Goal: Check status: Check status

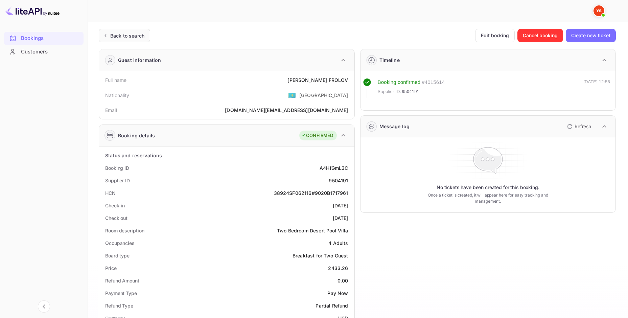
click at [125, 33] on div "Back to search" at bounding box center [127, 35] width 34 height 7
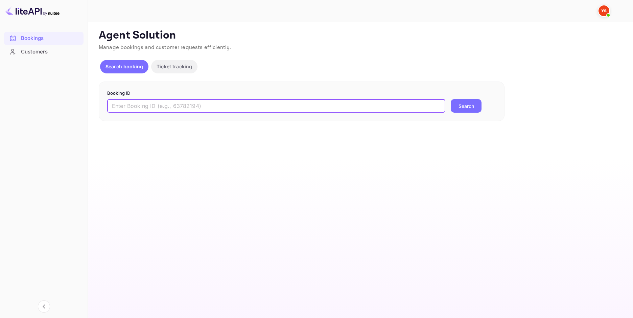
click at [286, 108] on input "text" at bounding box center [276, 106] width 338 height 14
paste input "9412754"
type input "9412754"
click at [471, 105] on button "Search" at bounding box center [465, 106] width 31 height 14
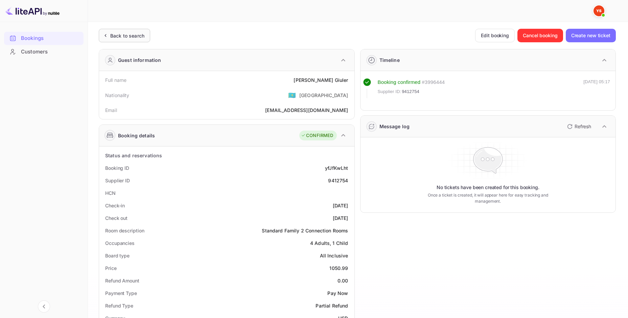
click at [125, 30] on div "Back to search" at bounding box center [124, 36] width 51 height 14
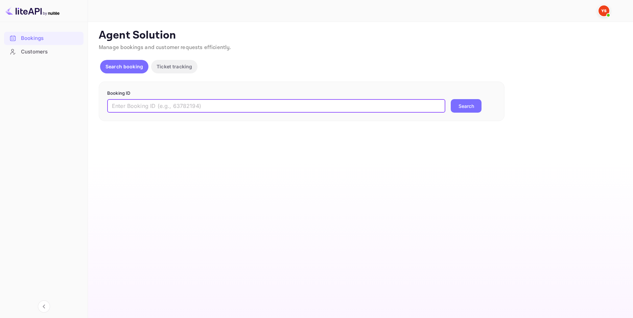
click at [224, 103] on input "text" at bounding box center [276, 106] width 338 height 14
paste input "9412754"
type input "9412754"
click at [456, 107] on button "Search" at bounding box center [465, 106] width 31 height 14
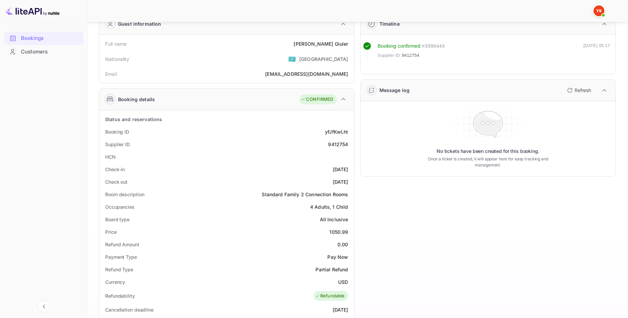
scroll to position [90, 0]
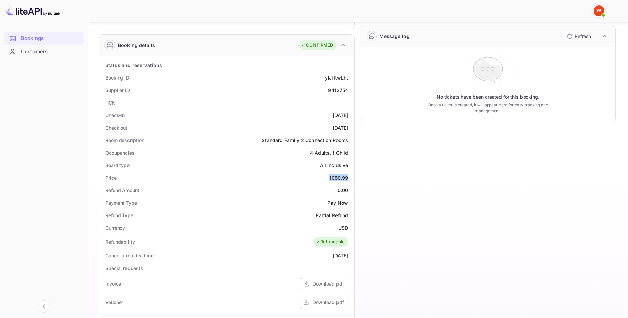
drag, startPoint x: 343, startPoint y: 178, endPoint x: 326, endPoint y: 177, distance: 17.6
click at [326, 177] on div "Price 1050.99" at bounding box center [227, 177] width 250 height 13
copy div "1050.99"
